Goal: Information Seeking & Learning: Learn about a topic

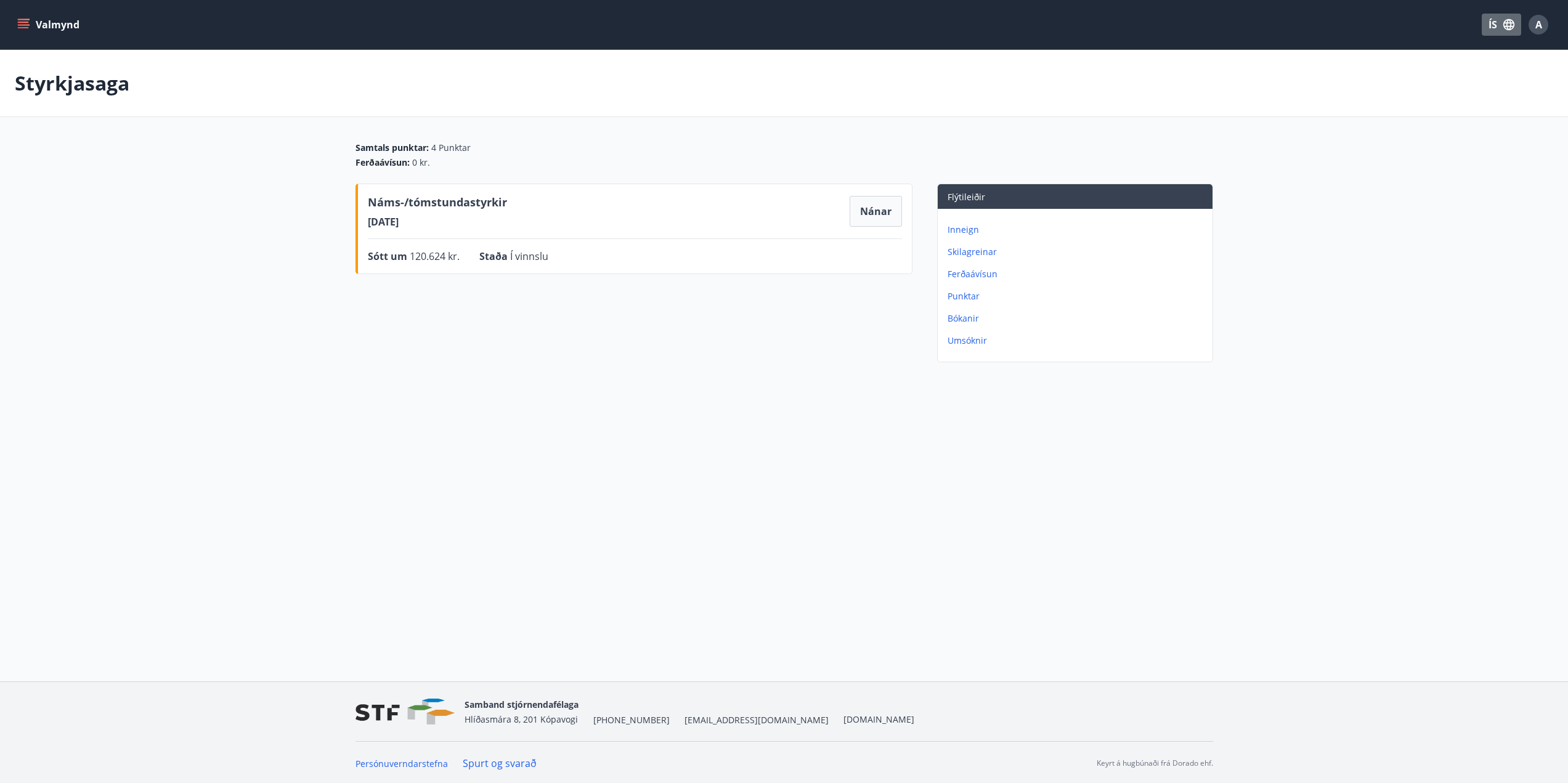
click at [1506, 29] on icon "button" at bounding box center [1508, 24] width 11 height 11
click at [1353, 80] on span "English" at bounding box center [1353, 78] width 30 height 12
click at [859, 211] on button "Details" at bounding box center [873, 211] width 55 height 31
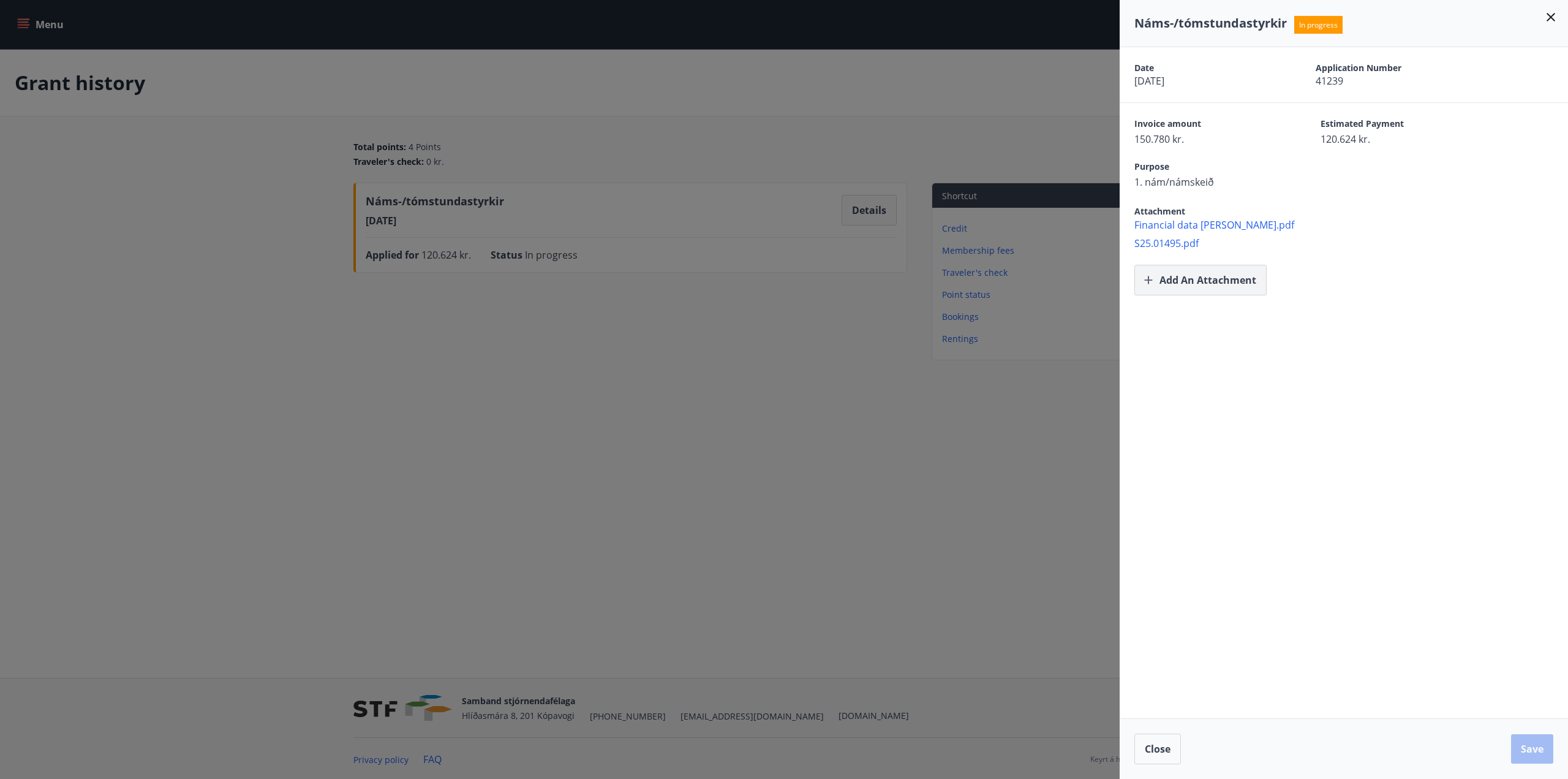
click at [1157, 280] on button "Add an attachment" at bounding box center [1201, 280] width 132 height 31
click at [1531, 758] on button "Save" at bounding box center [1532, 749] width 42 height 29
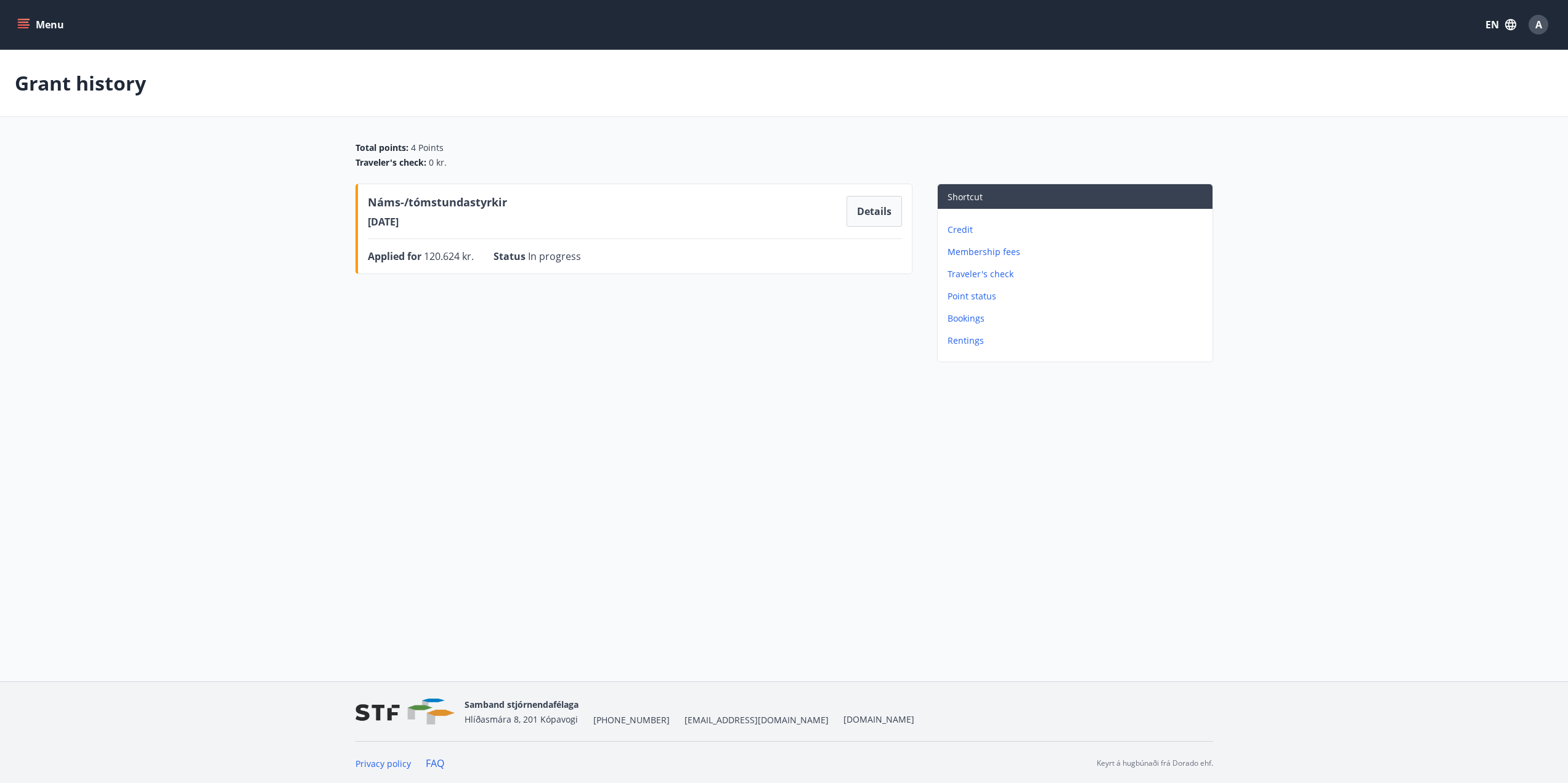
click at [991, 246] on p "Membership fees" at bounding box center [1077, 252] width 260 height 13
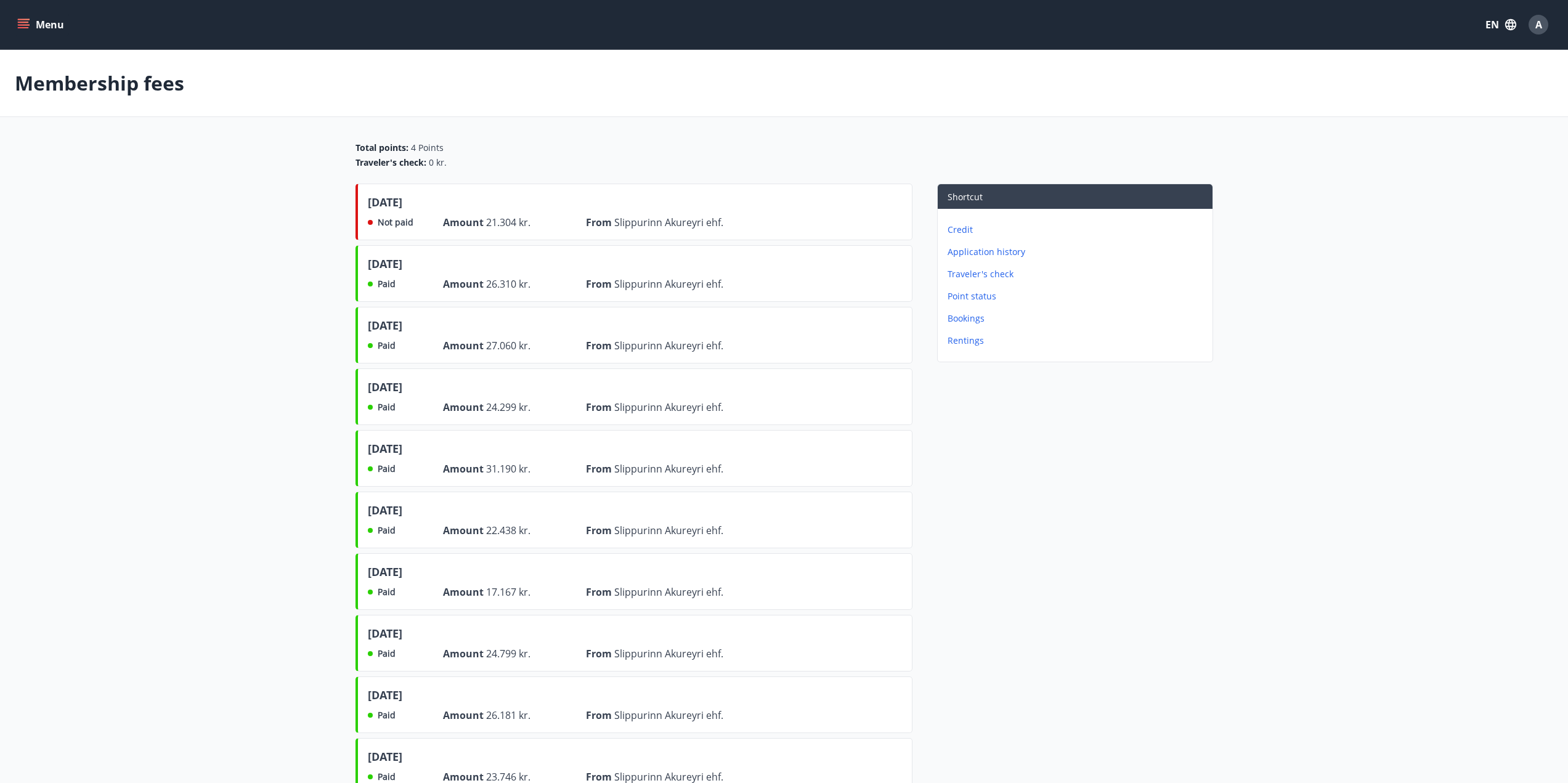
click at [959, 299] on p "Point status" at bounding box center [1077, 296] width 260 height 13
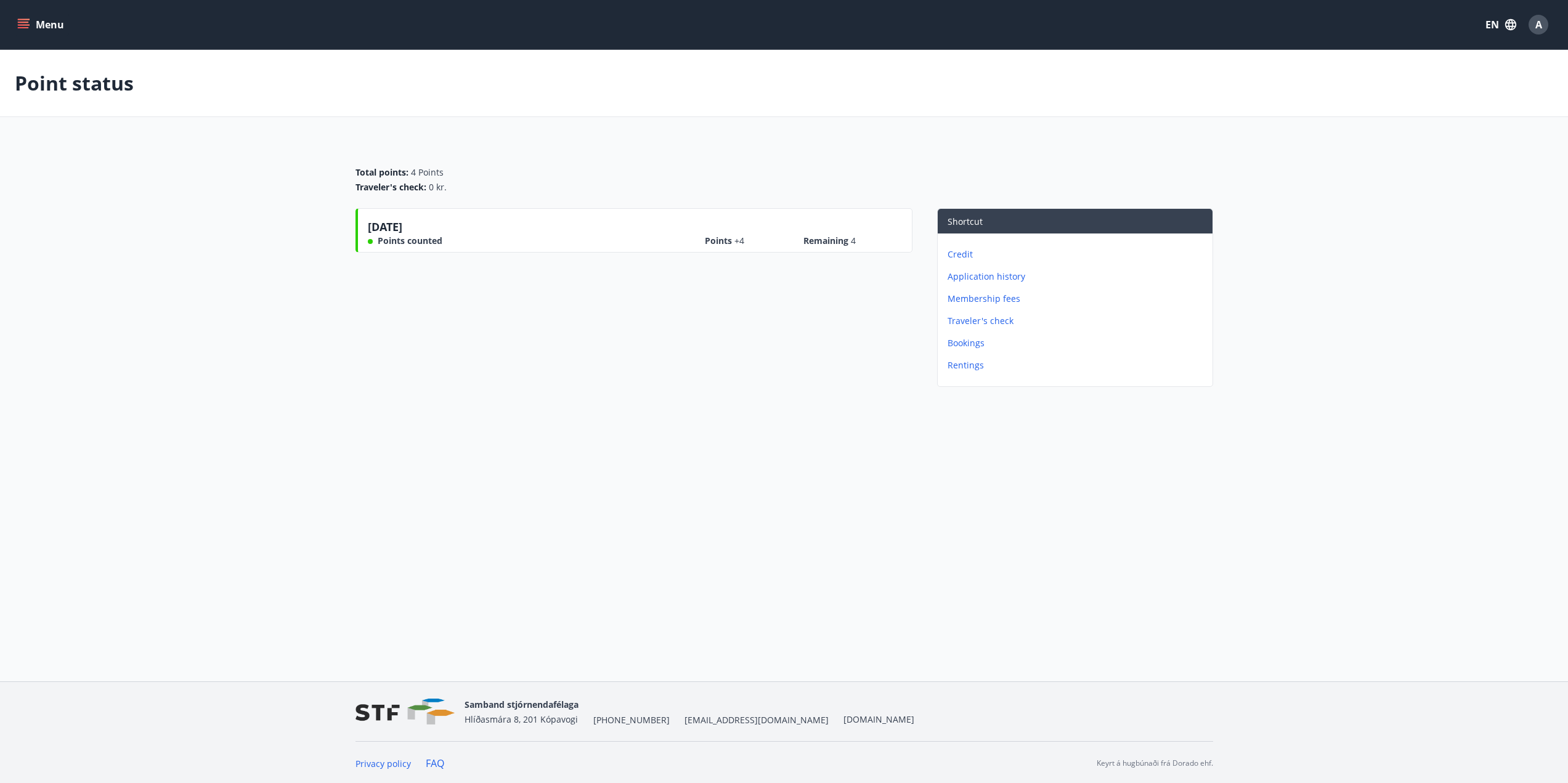
click at [467, 229] on div "[DATE] Points counted Points +4 Remaining 4" at bounding box center [635, 233] width 534 height 29
click at [51, 40] on div "Menu EN A" at bounding box center [784, 24] width 1568 height 49
click at [56, 32] on button "Menu" at bounding box center [42, 24] width 54 height 22
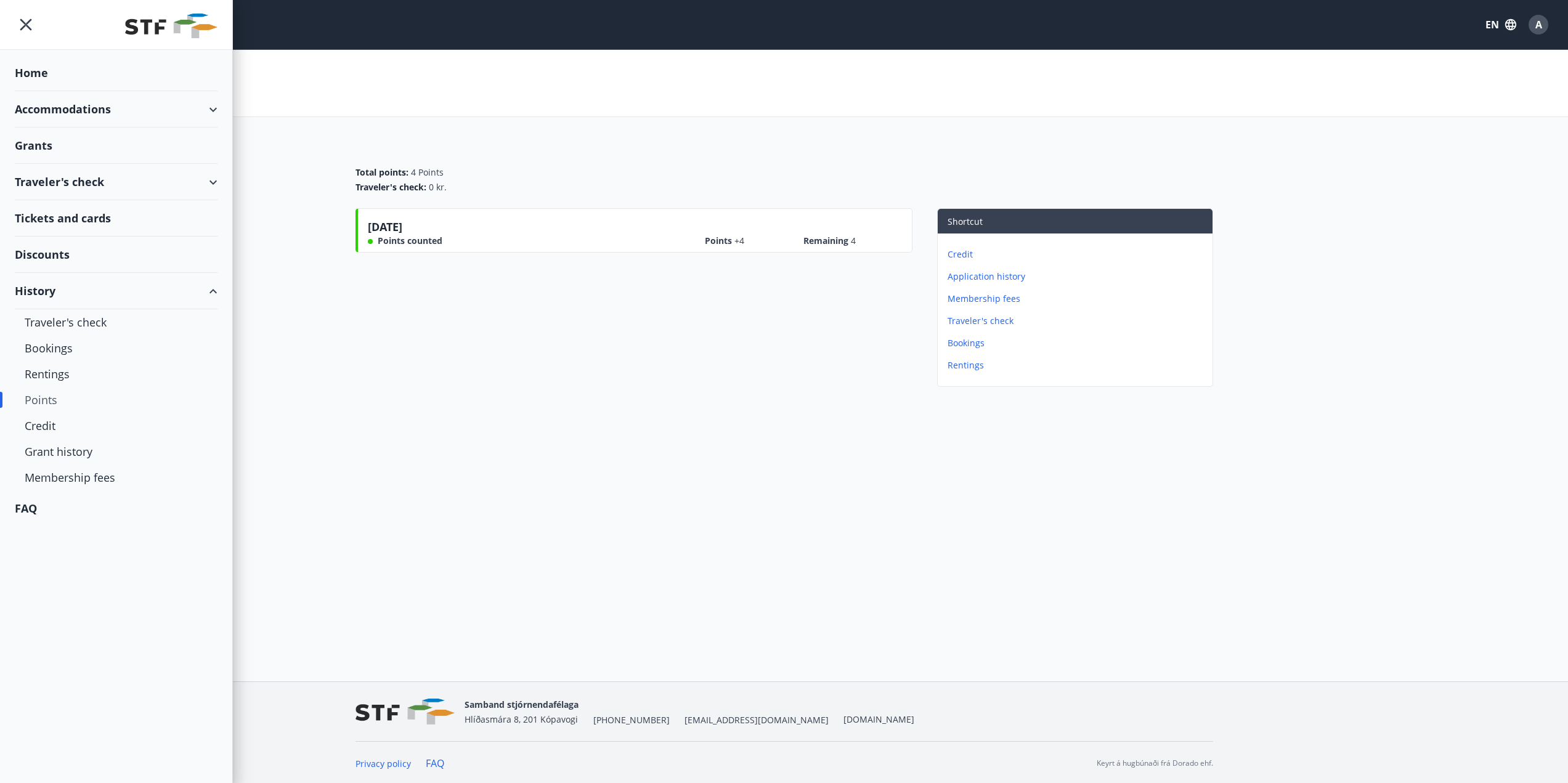
click at [47, 511] on div "FAQ" at bounding box center [116, 508] width 202 height 36
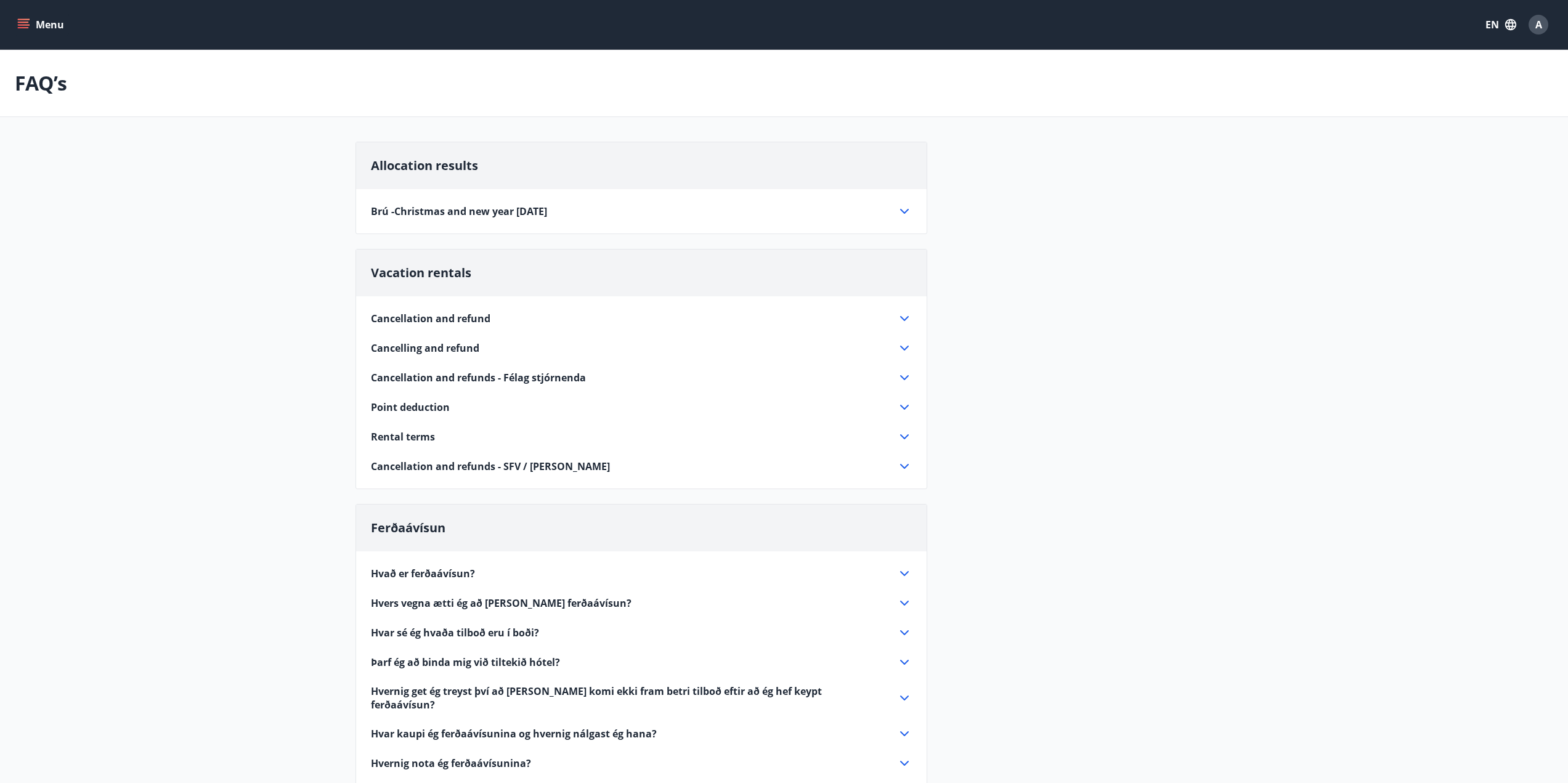
click at [591, 225] on div "Allocation results Brú -Christmas and new year [DATE] A total of 12 application…" at bounding box center [641, 188] width 572 height 93
click at [901, 210] on icon at bounding box center [904, 211] width 15 height 15
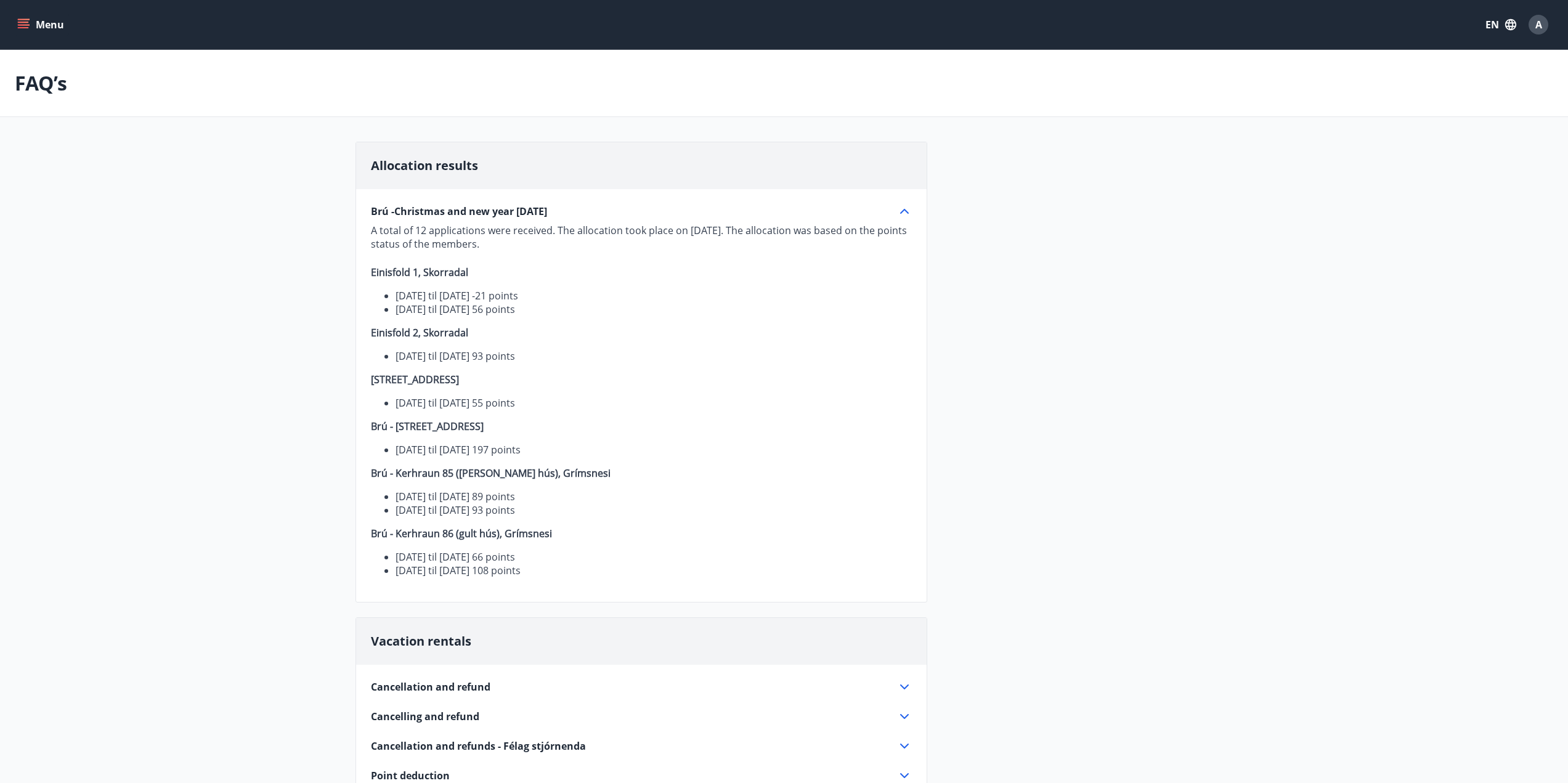
click at [907, 211] on icon at bounding box center [904, 211] width 15 height 15
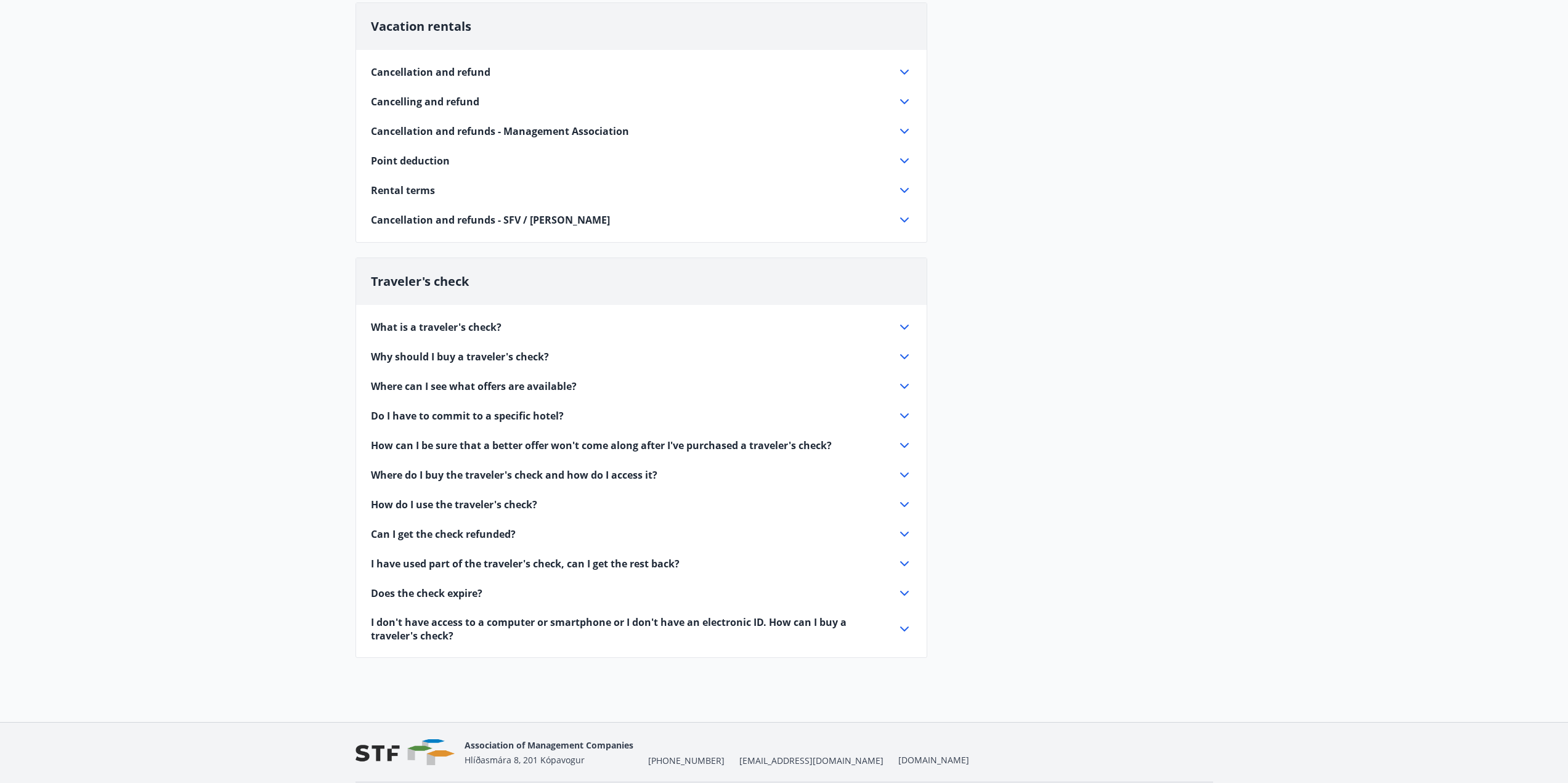
scroll to position [185, 0]
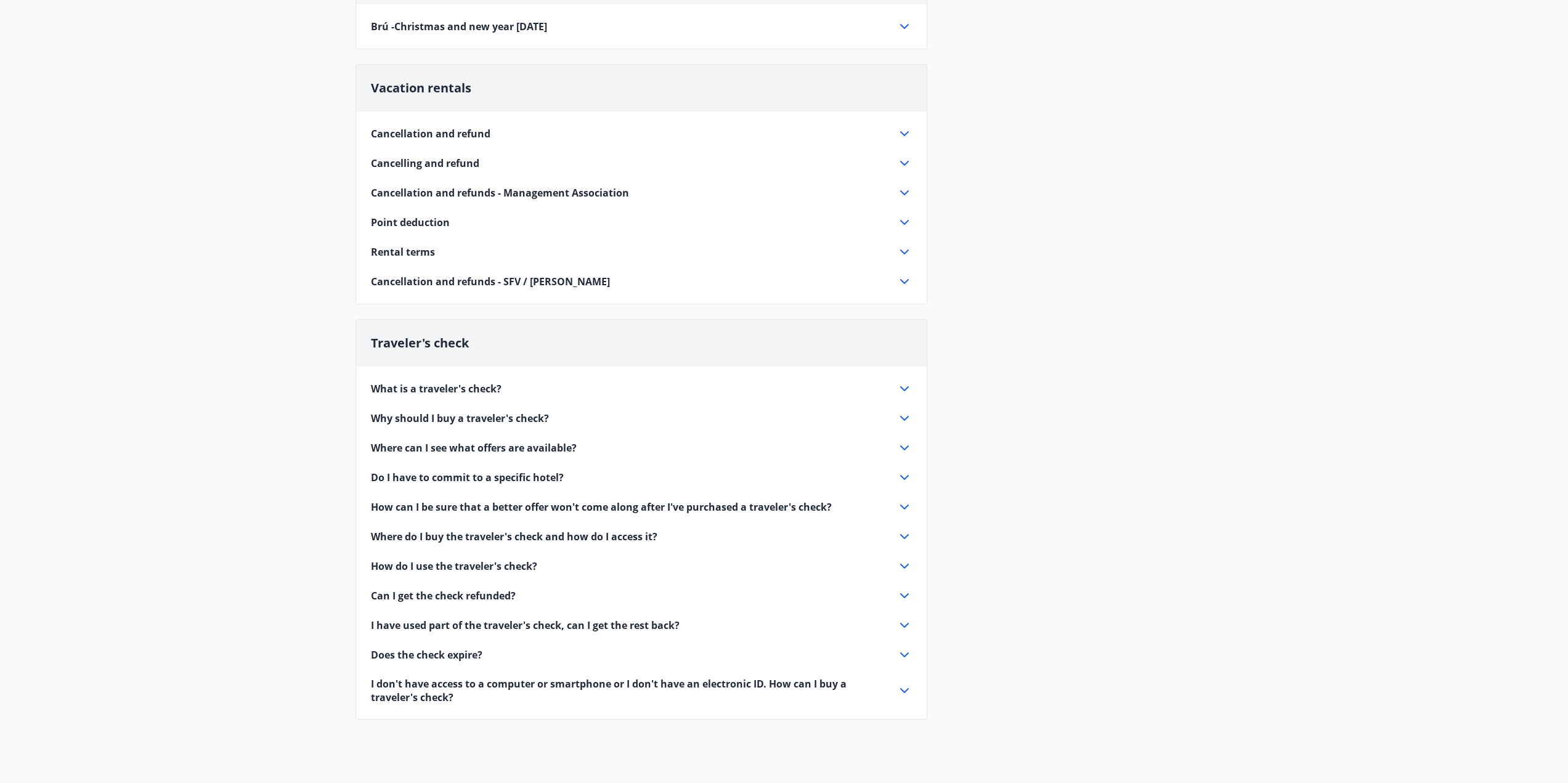
click at [907, 224] on icon at bounding box center [904, 222] width 15 height 15
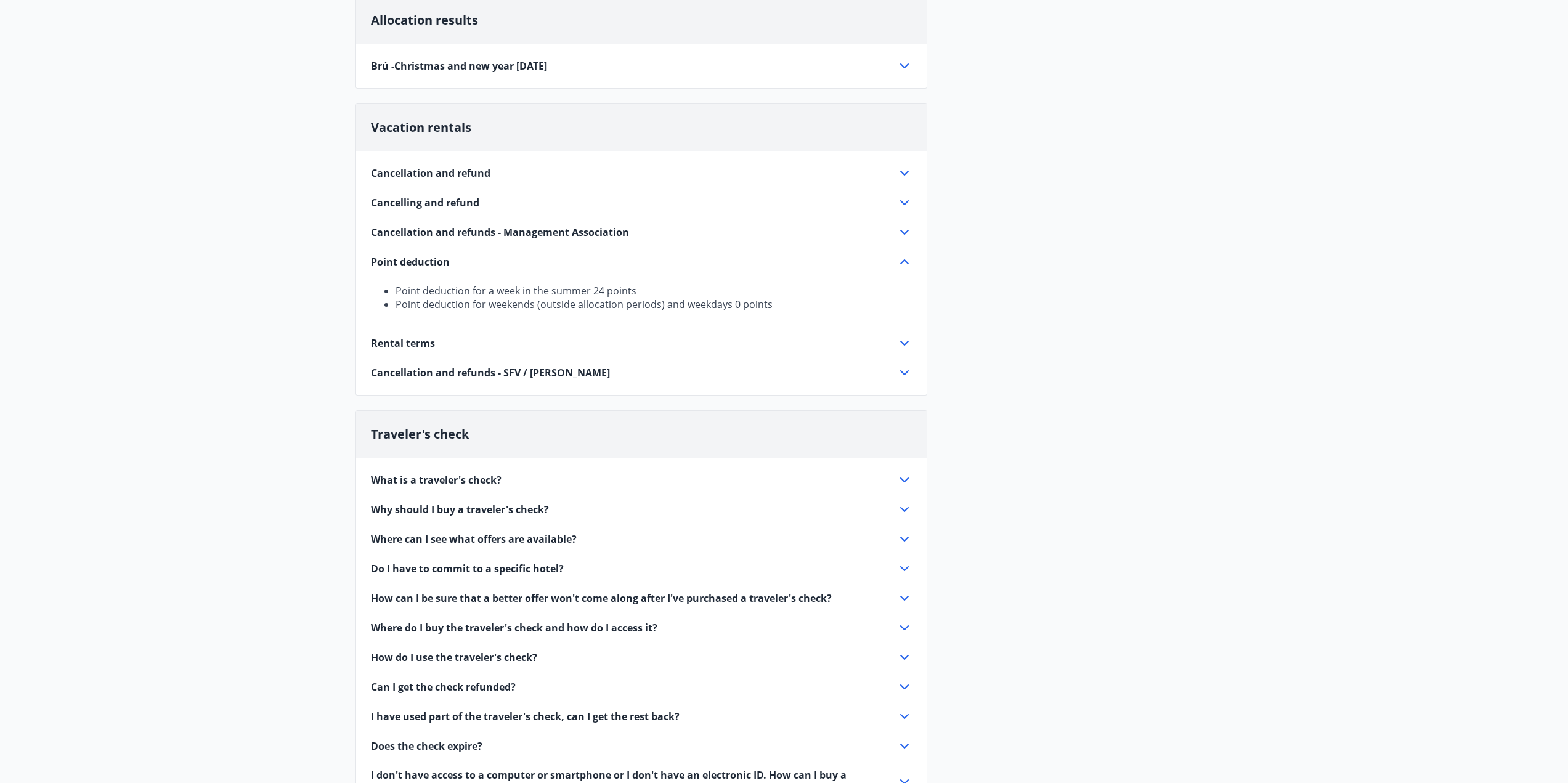
scroll to position [123, 0]
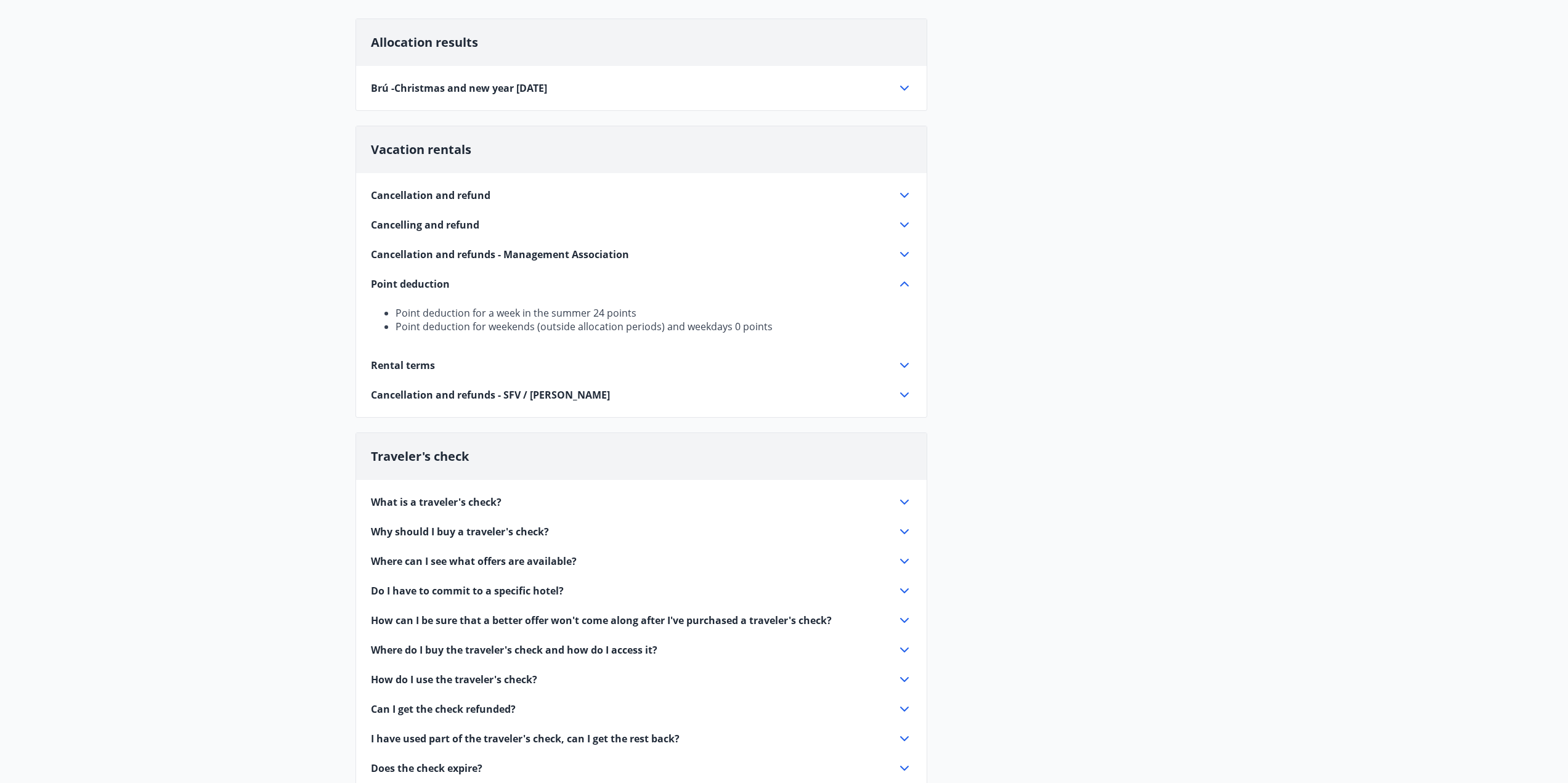
click at [890, 192] on div "Cancellation and refund" at bounding box center [634, 195] width 526 height 13
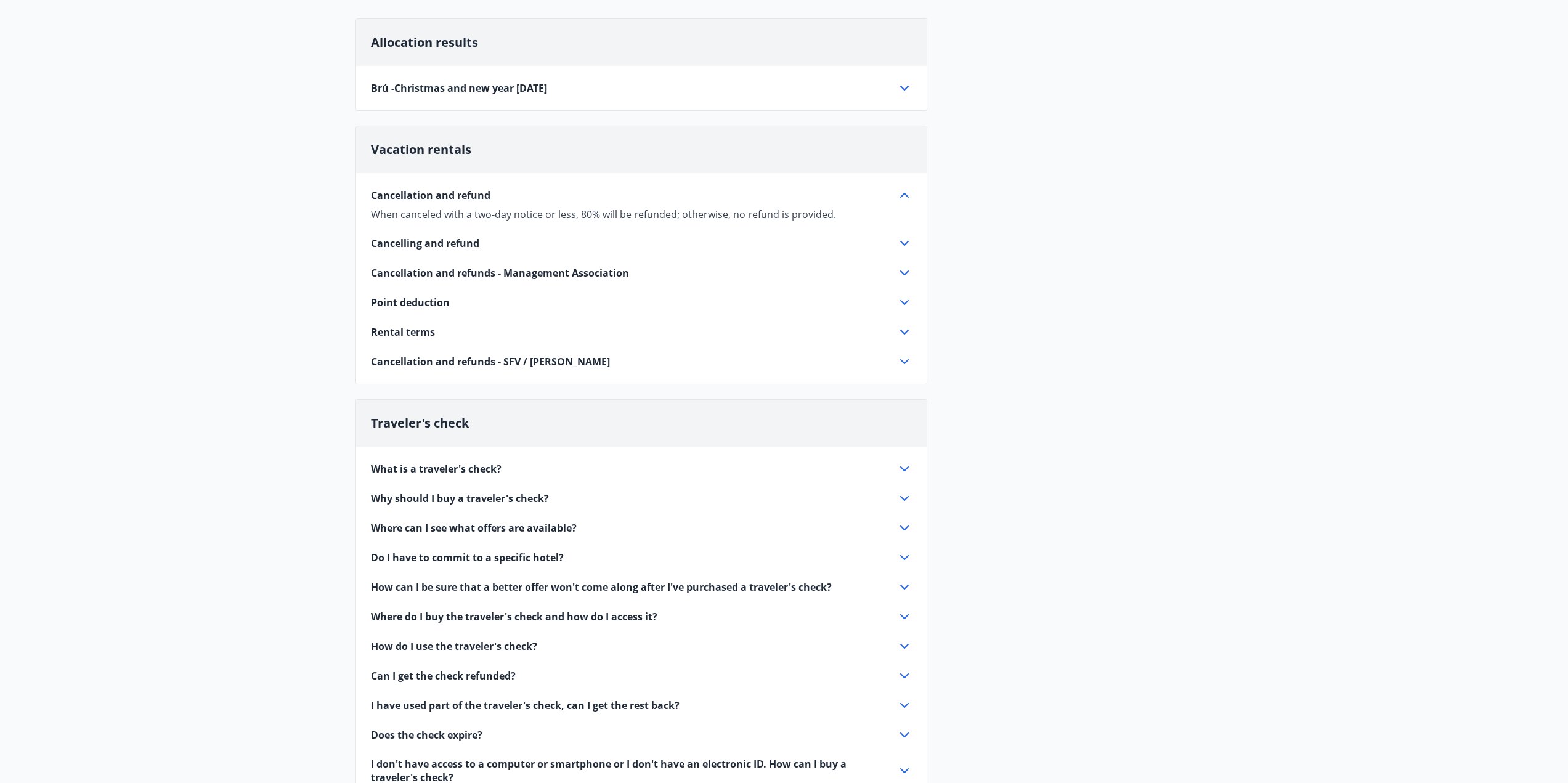
click at [886, 241] on div "Cancelling and refund" at bounding box center [634, 243] width 526 height 13
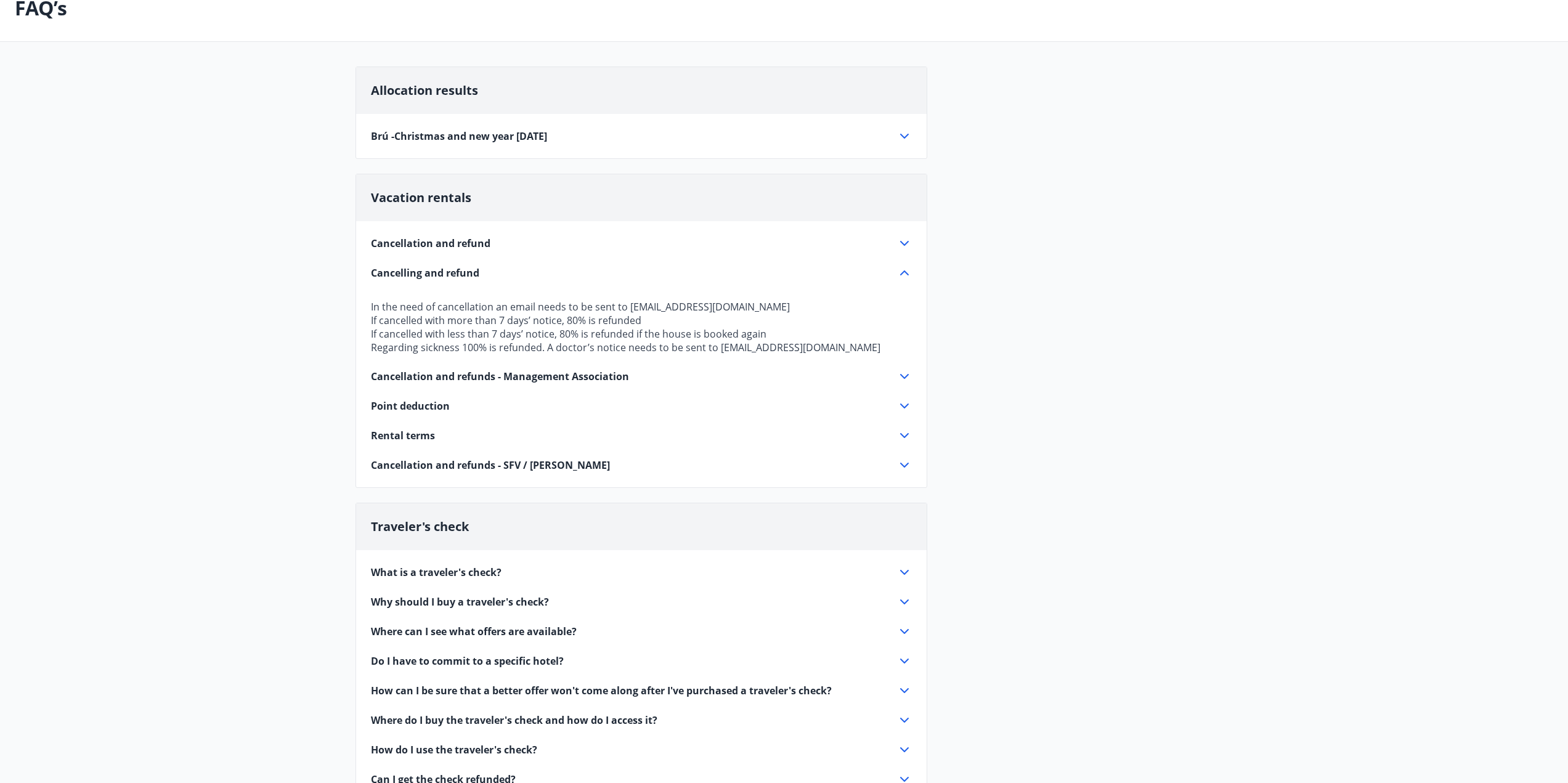
scroll to position [0, 0]
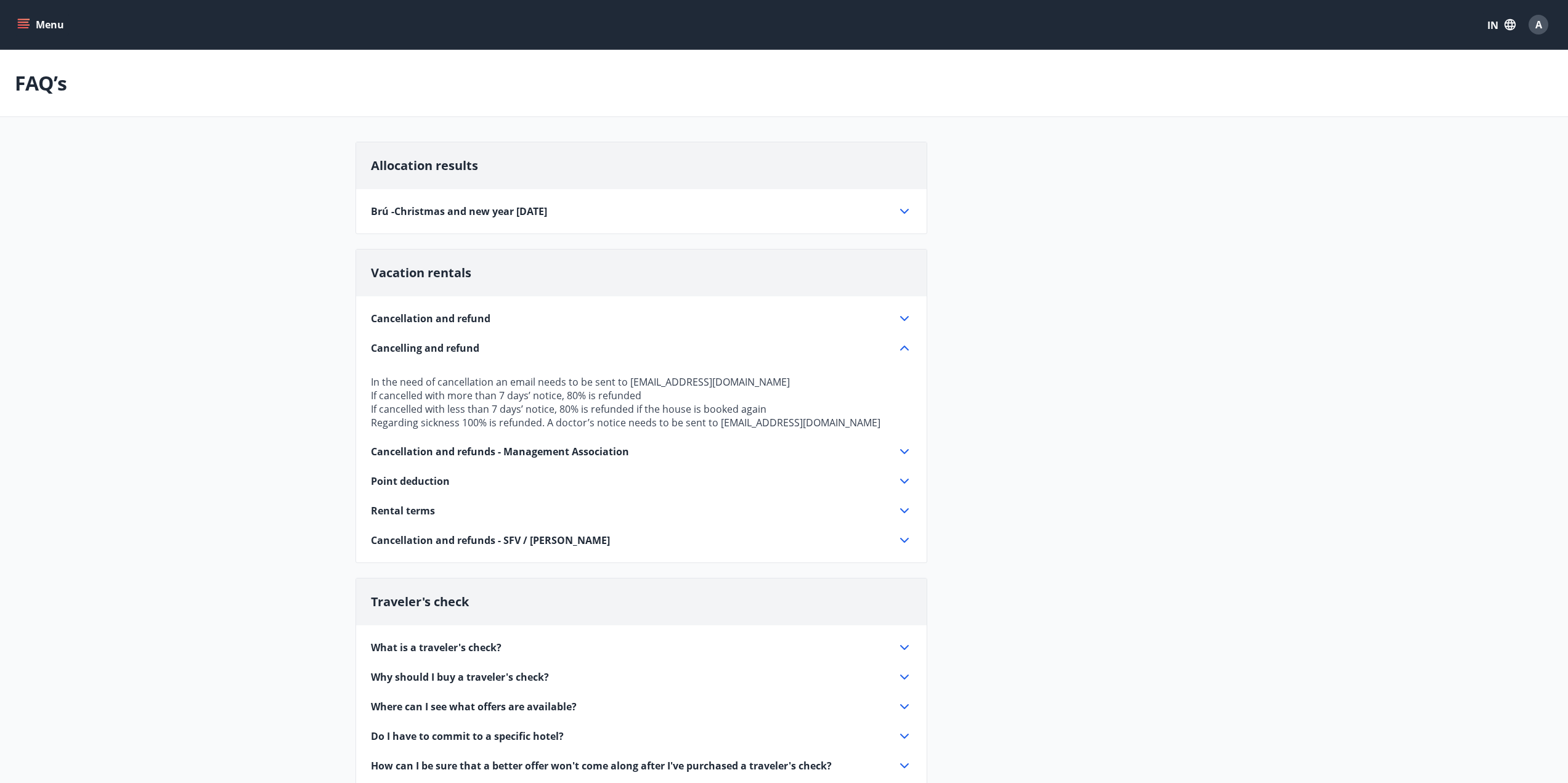
click at [801, 519] on div "Cancellation and refund When canceled with a two-day notice or less, 80% will b…" at bounding box center [641, 422] width 570 height 252
click at [820, 506] on div "Rental terms" at bounding box center [634, 511] width 526 height 13
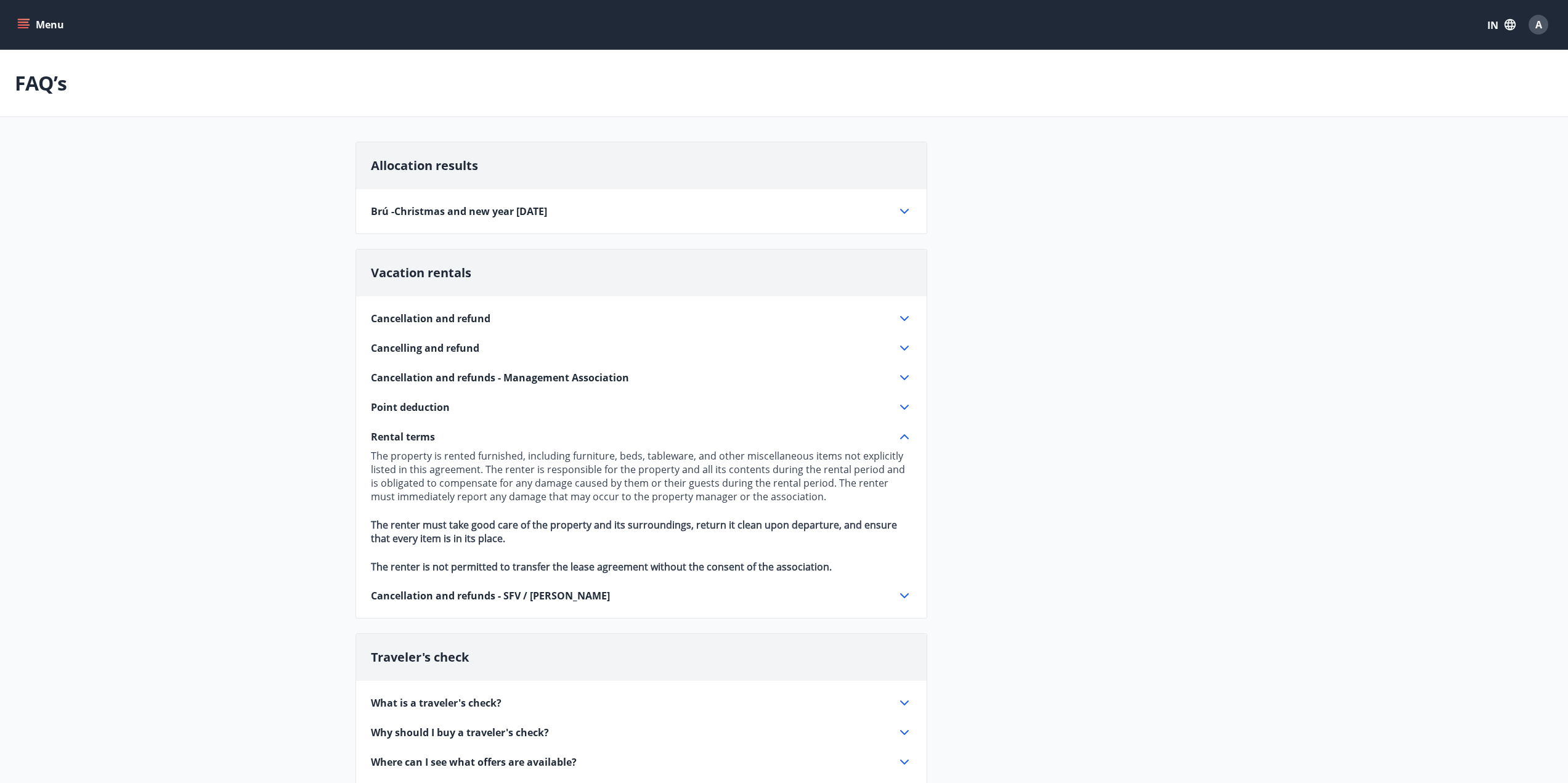
click at [13, 27] on div "Menu IN A" at bounding box center [784, 24] width 1568 height 49
click at [25, 24] on icon "menu" at bounding box center [24, 25] width 13 height 1
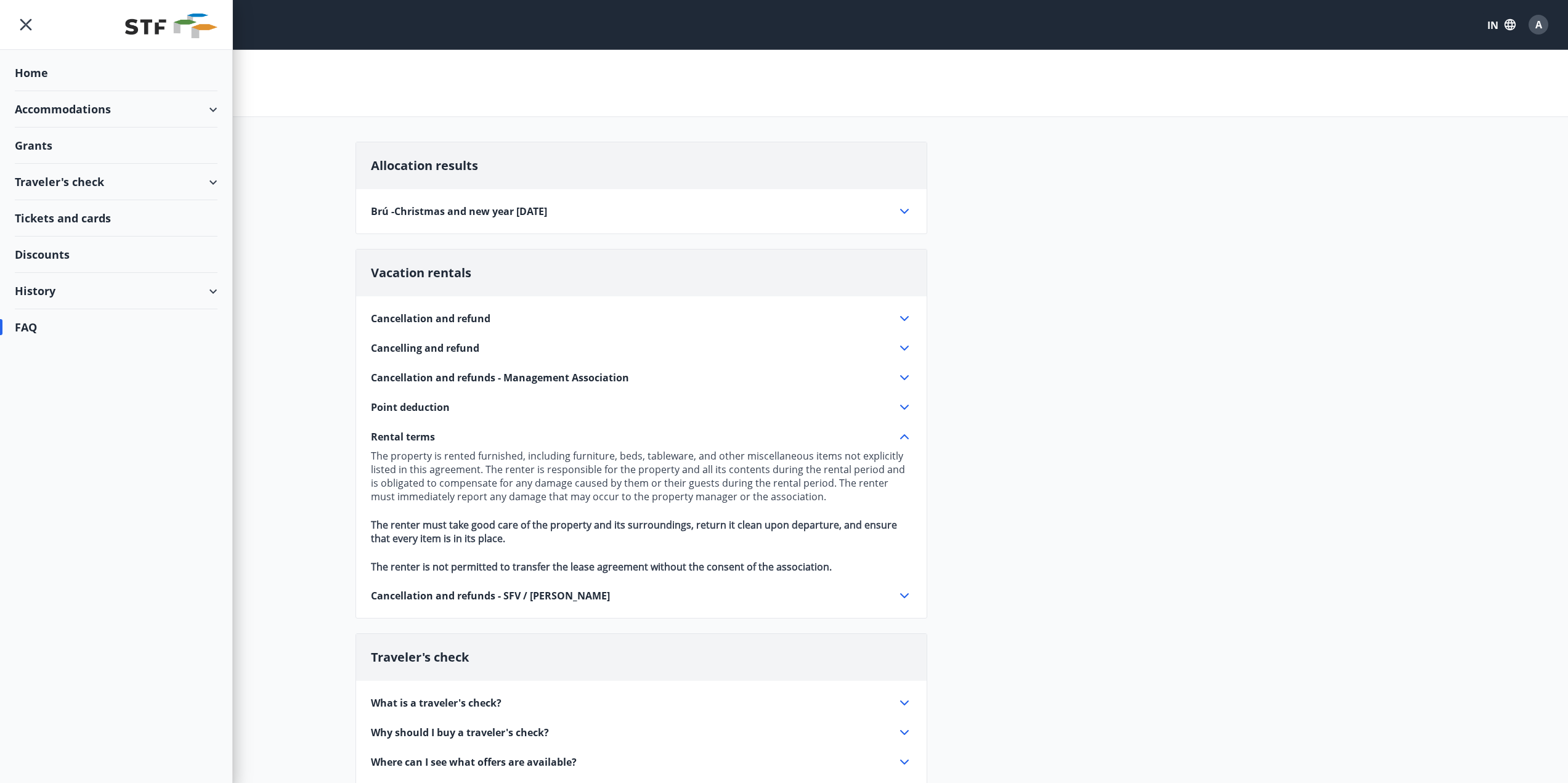
click at [157, 176] on div "Traveler's check" at bounding box center [116, 182] width 202 height 36
click at [129, 292] on div "History" at bounding box center [116, 291] width 202 height 36
click at [59, 402] on div "Points" at bounding box center [116, 400] width 183 height 26
